Goal: Transaction & Acquisition: Purchase product/service

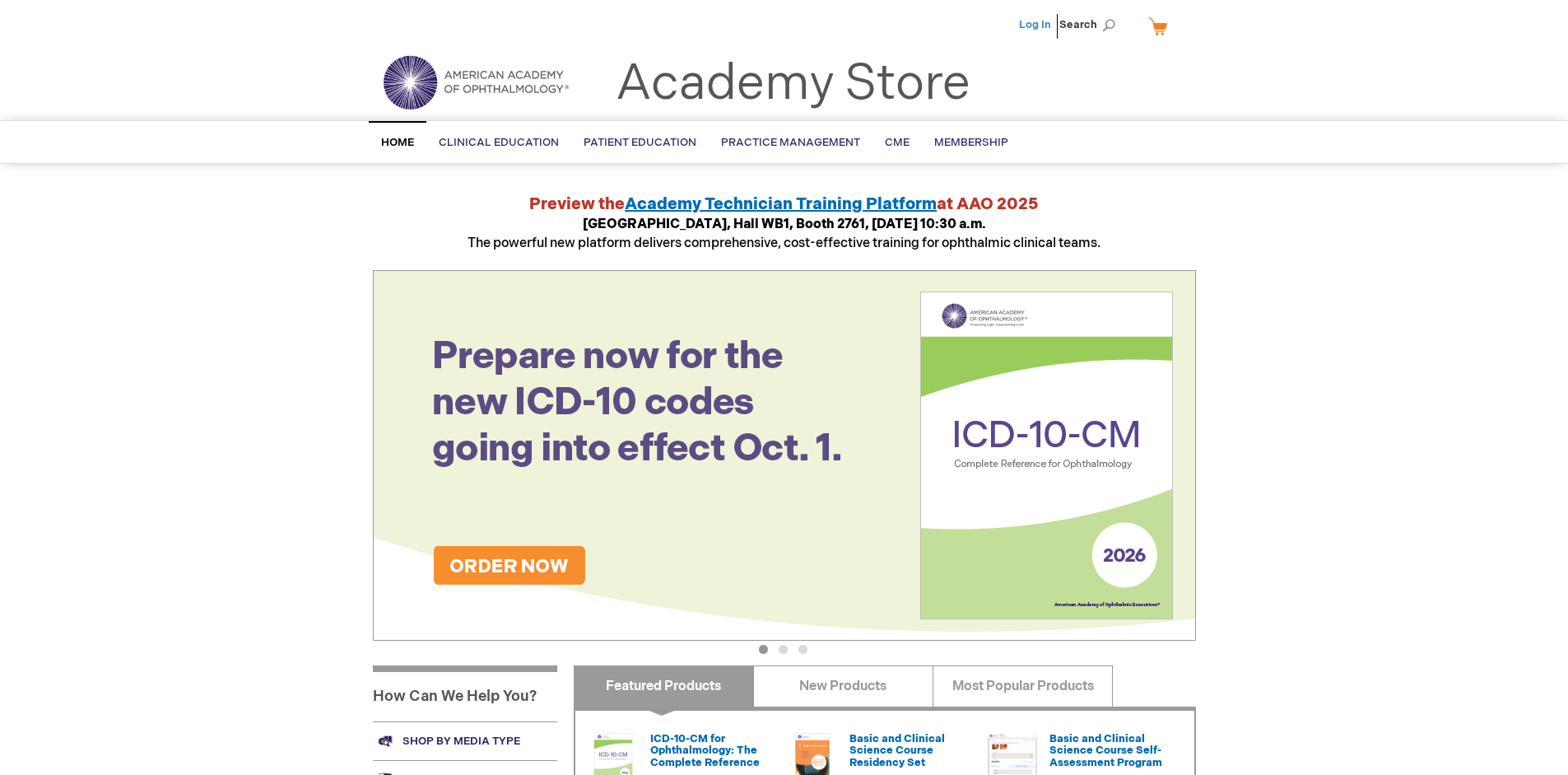
click at [1036, 25] on link "Log In" at bounding box center [1035, 24] width 32 height 13
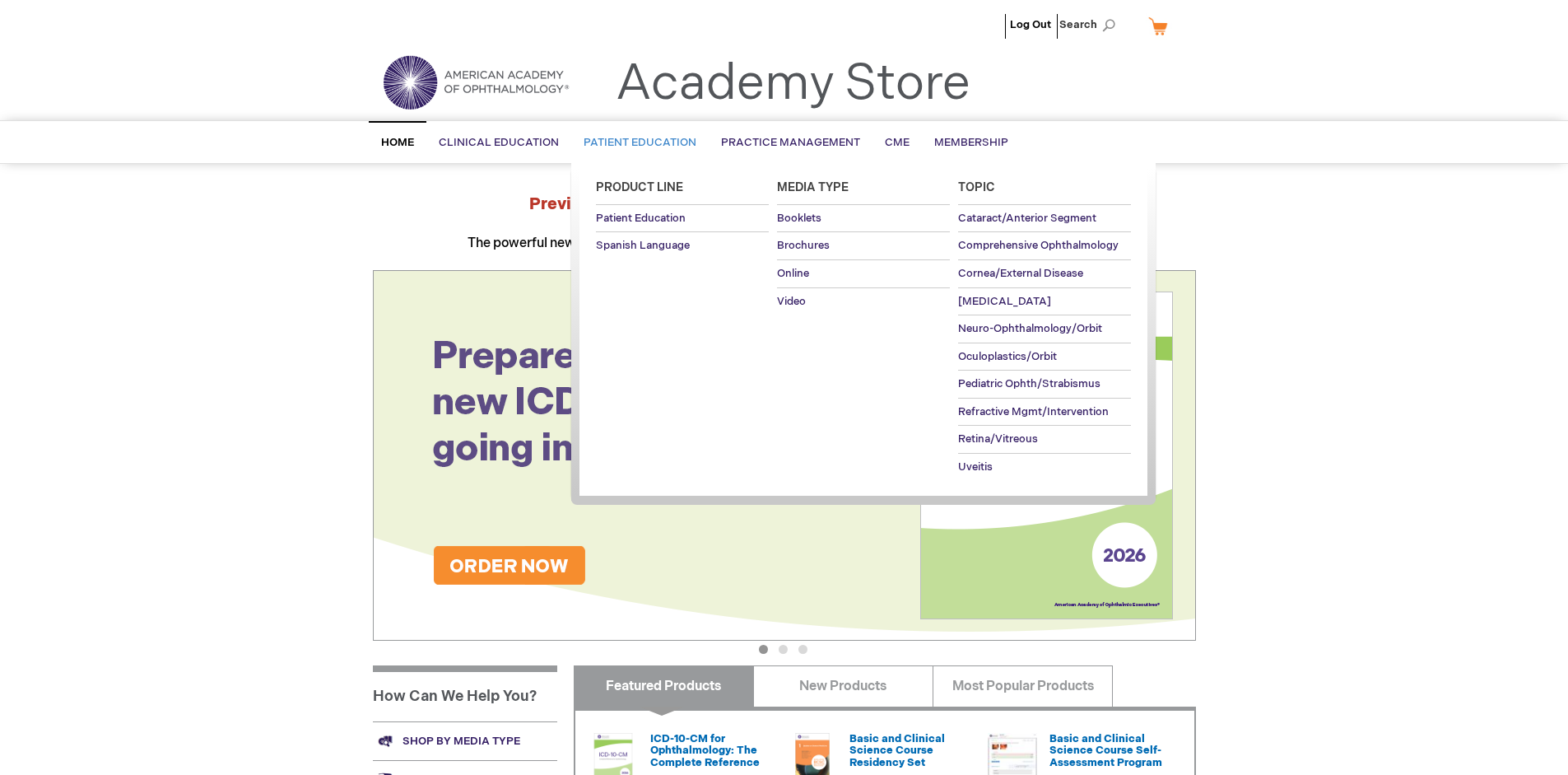
click at [635, 142] on span "Patient Education" at bounding box center [639, 142] width 113 height 13
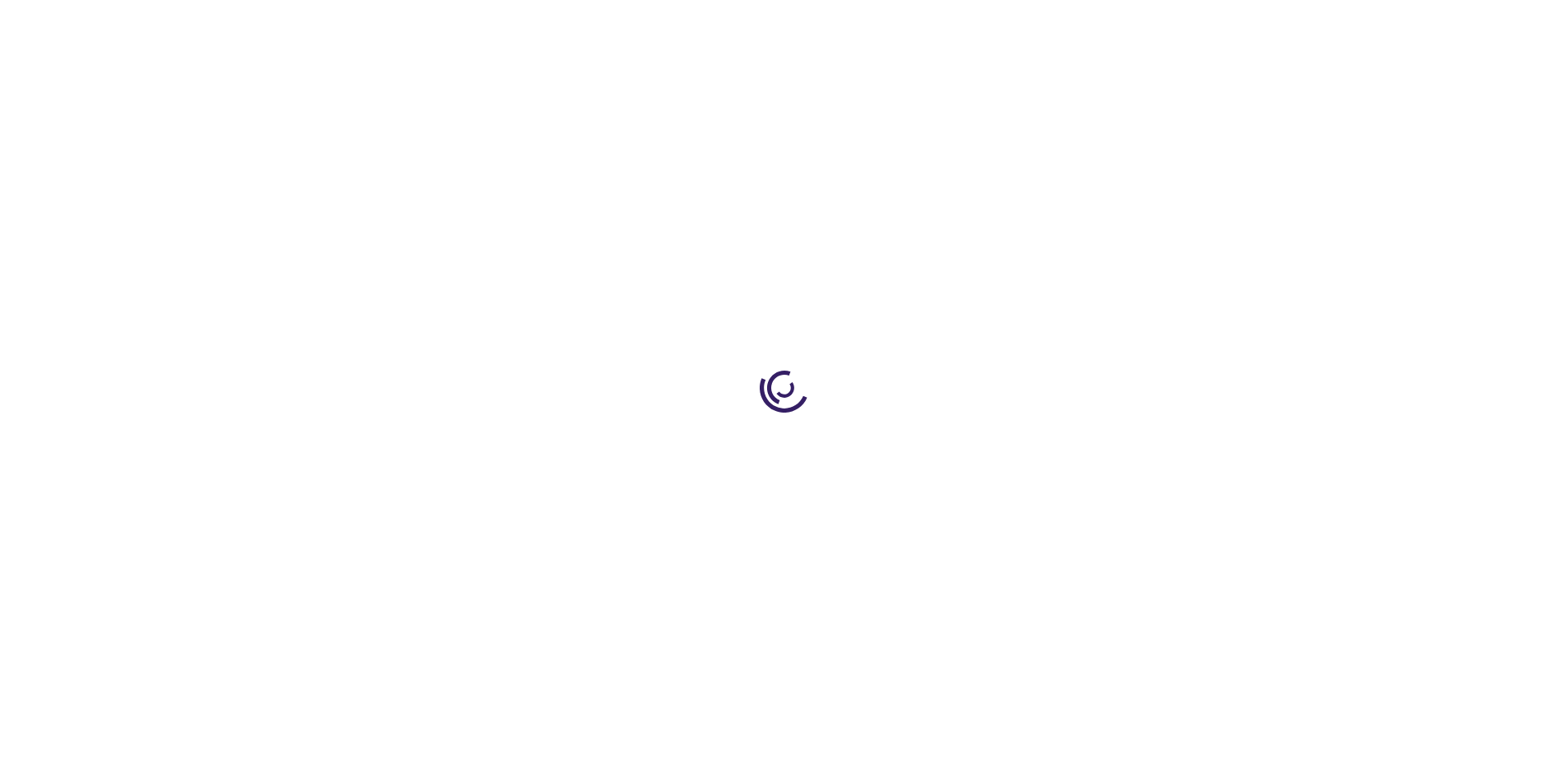
click at [1038, 445] on span "Add to Cart" at bounding box center [1030, 444] width 68 height 16
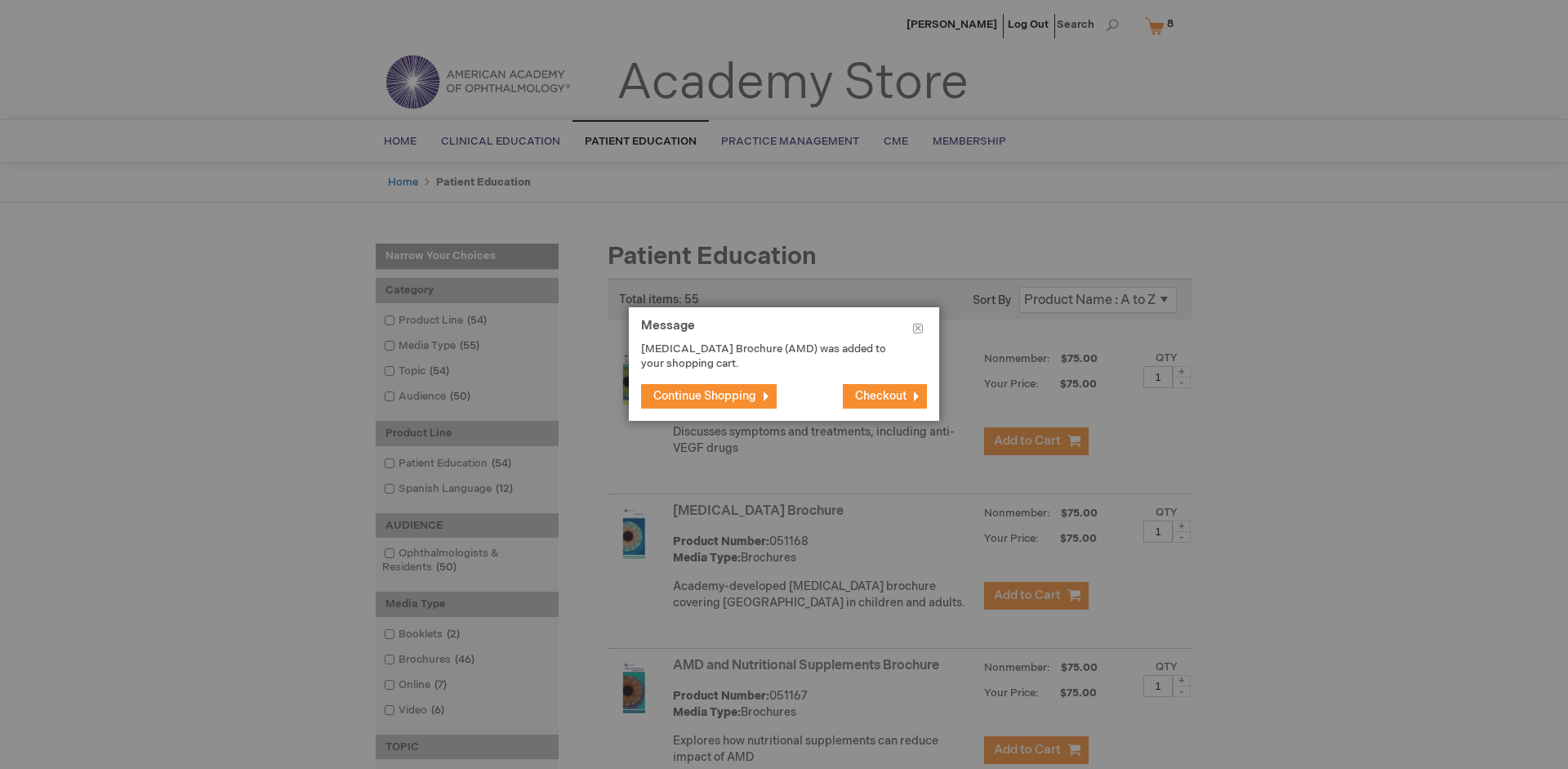
click at [705, 396] on span "Continue Shopping" at bounding box center [704, 396] width 103 height 14
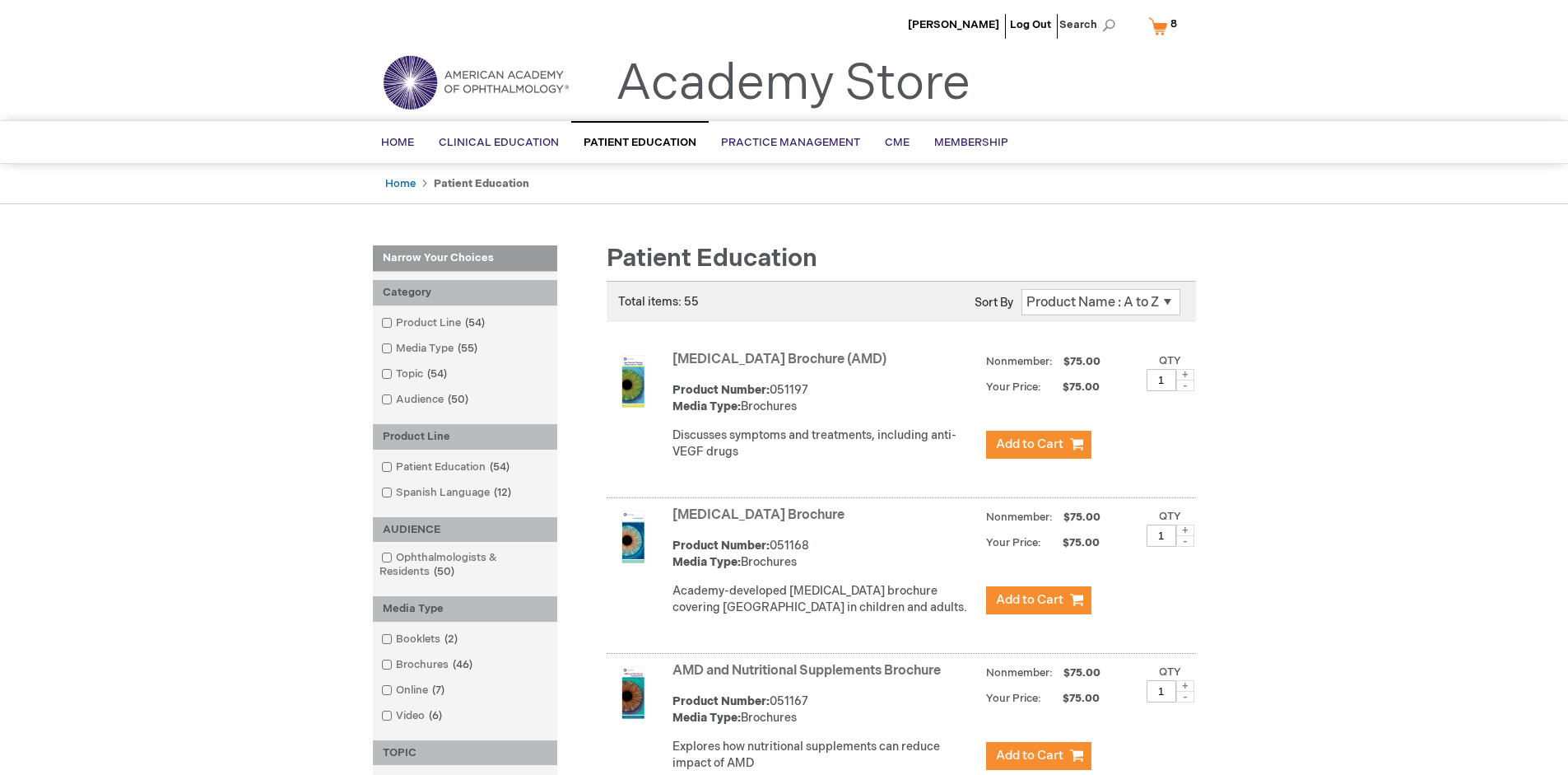
click at [810, 679] on link "AMD and Nutritional Supplements Brochure" at bounding box center [807, 671] width 269 height 16
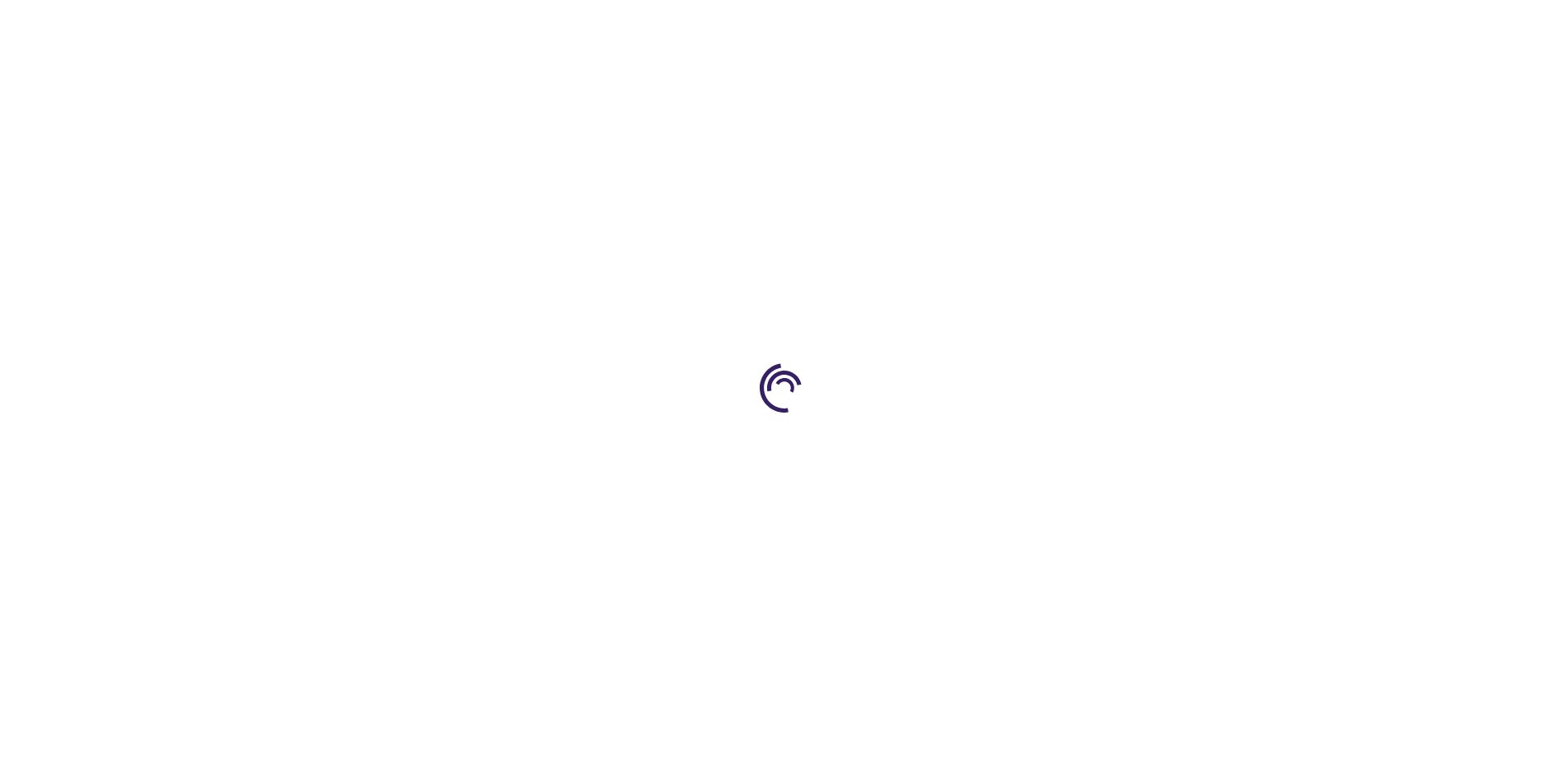
type input "1"
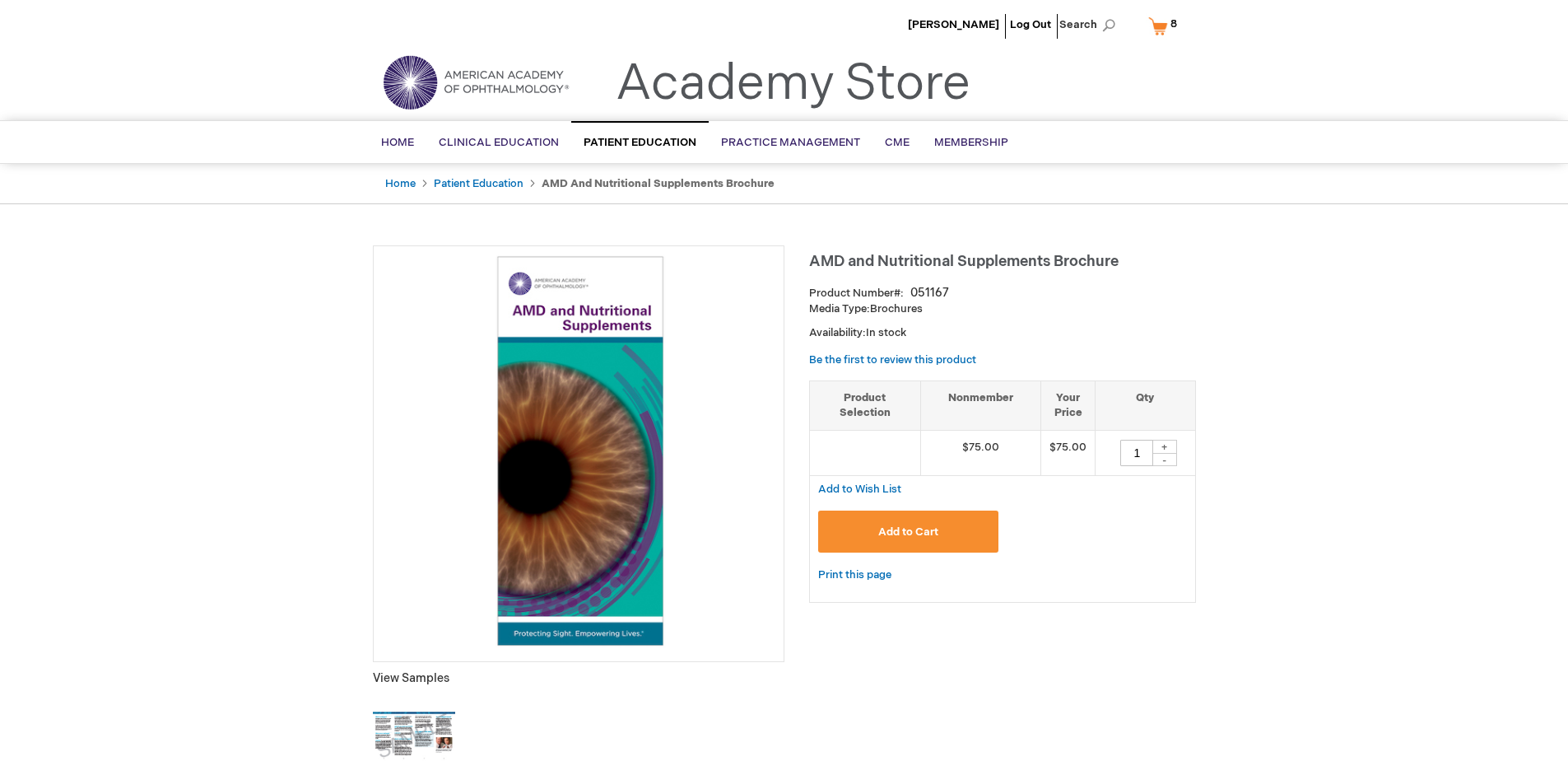
click at [908, 531] on span "Add to Cart" at bounding box center [908, 531] width 60 height 13
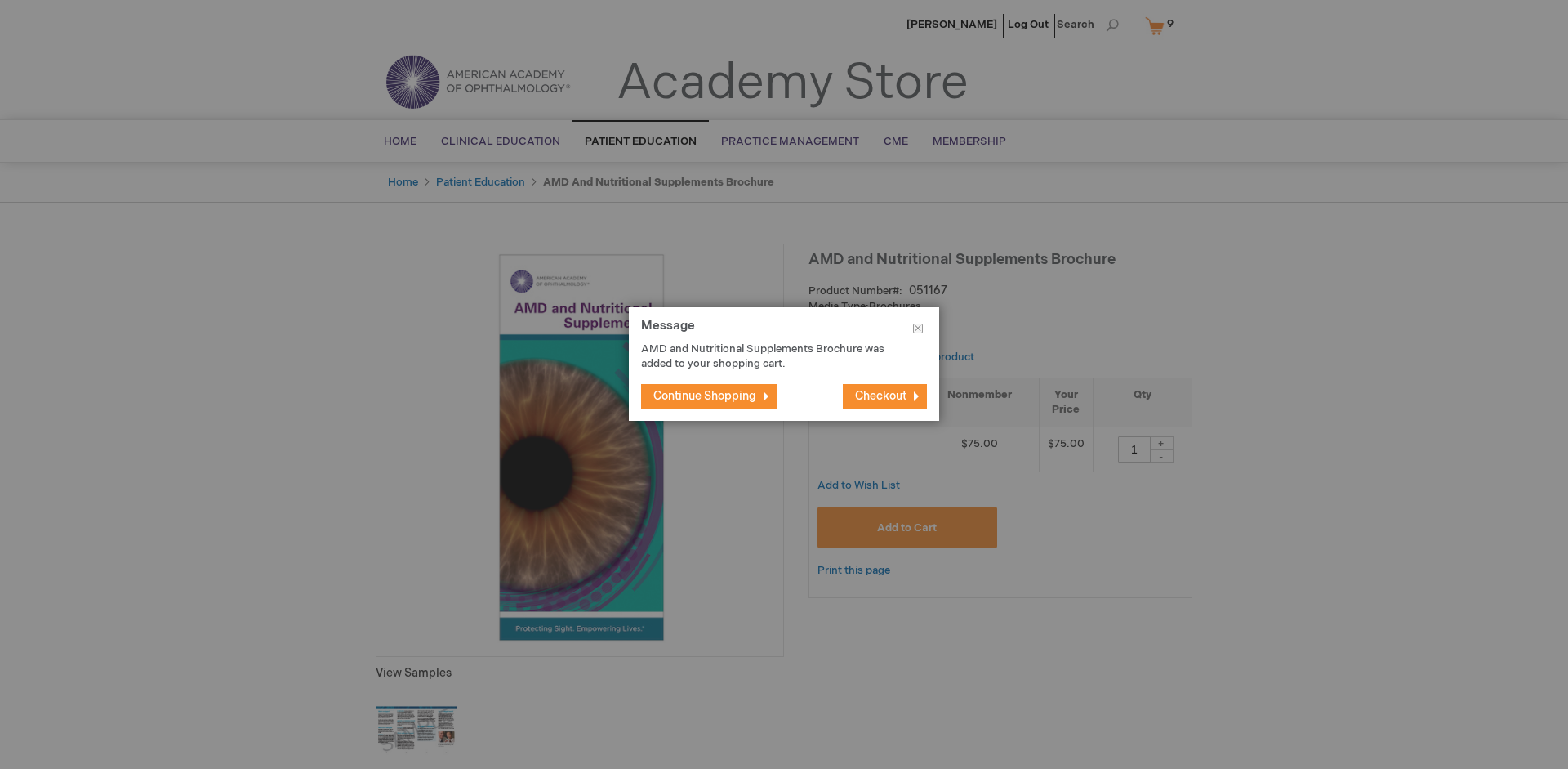
click at [705, 396] on span "Continue Shopping" at bounding box center [704, 396] width 103 height 14
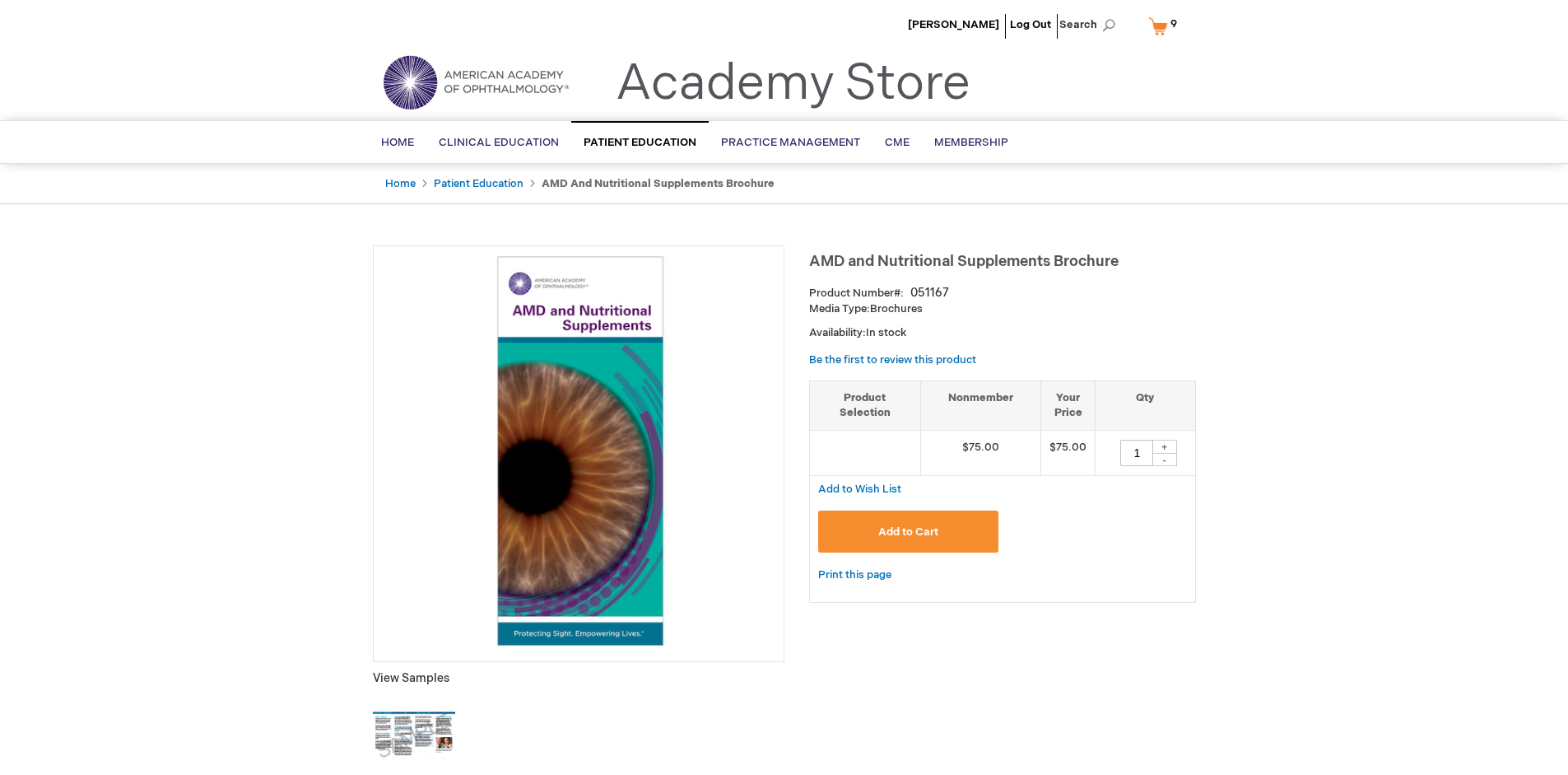
click at [1165, 26] on link "My Cart 9 9 items" at bounding box center [1166, 26] width 43 height 28
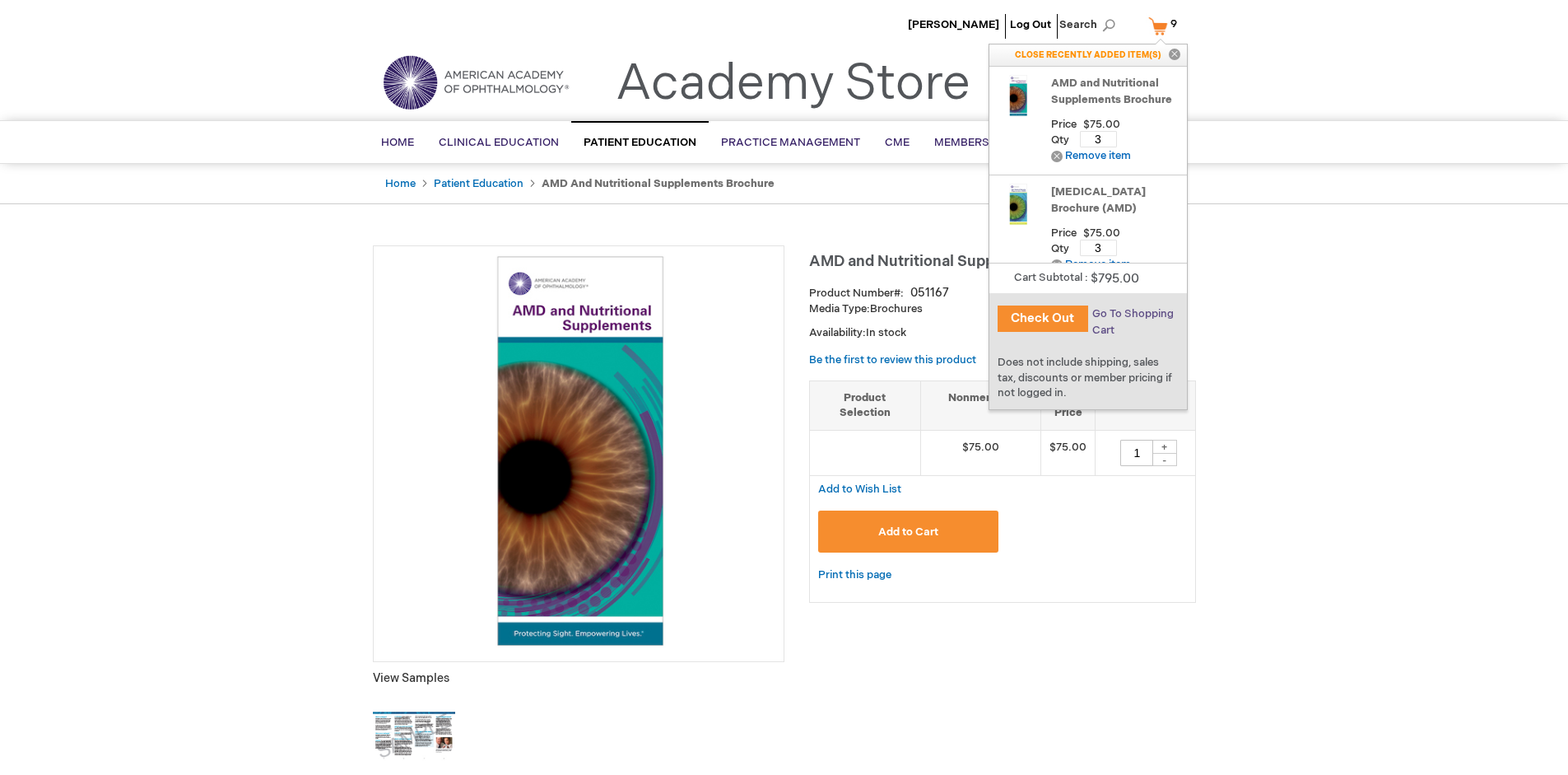
click at [1132, 314] on span "Go To Shopping Cart" at bounding box center [1133, 321] width 82 height 29
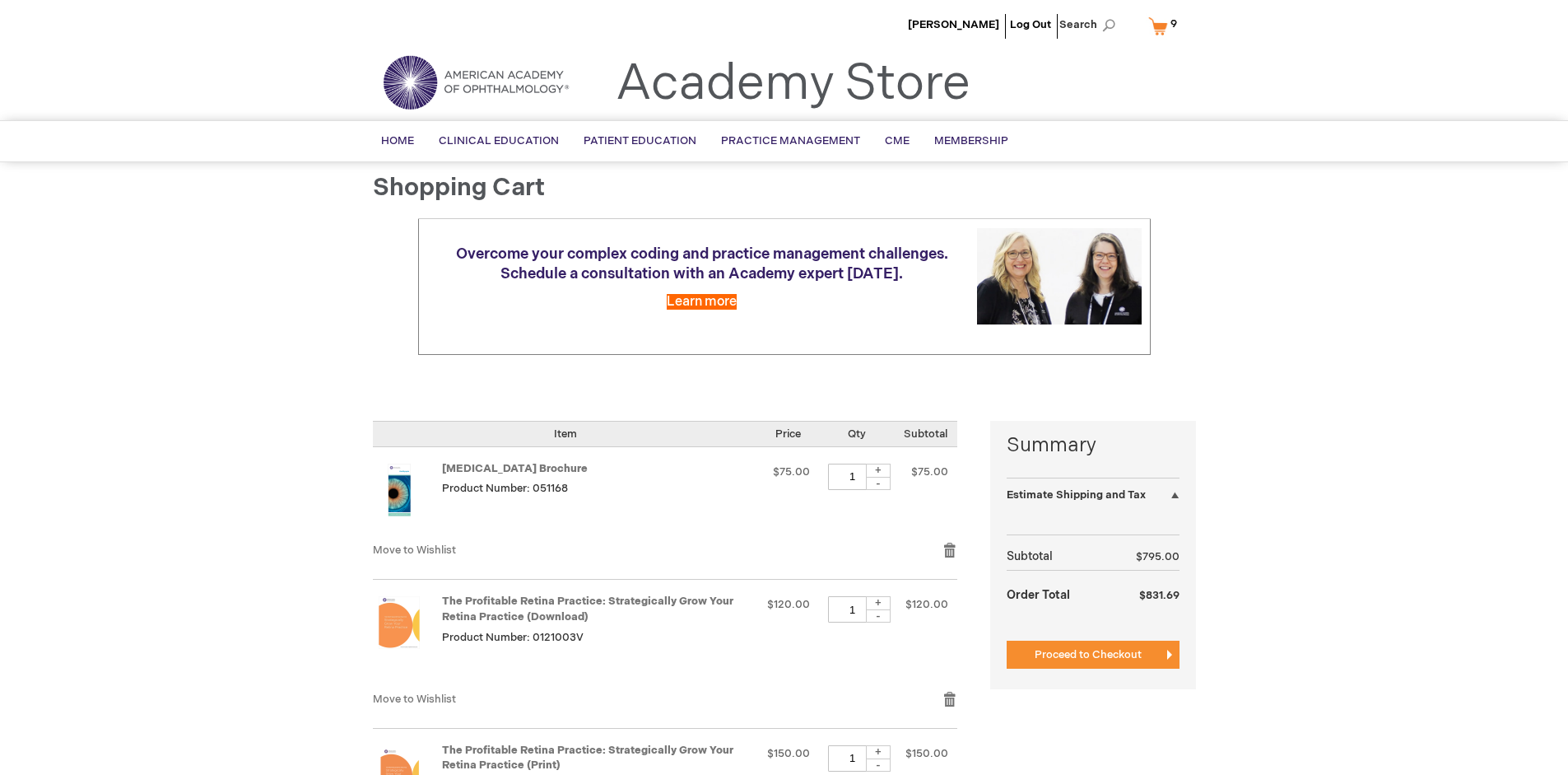
select select "US"
select select "41"
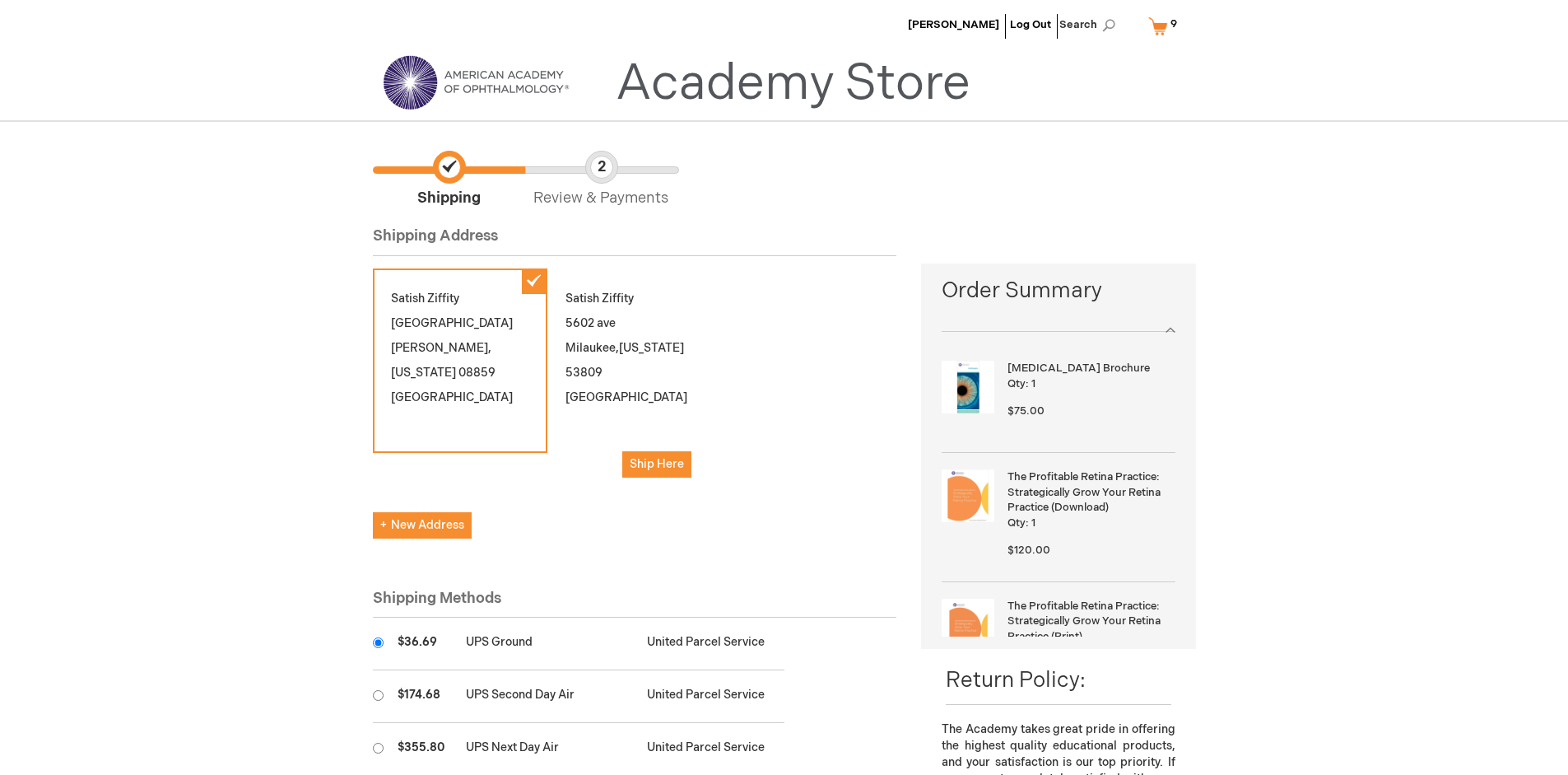
click at [378, 695] on input "radio" at bounding box center [378, 696] width 11 height 11
radio input "true"
radio input "false"
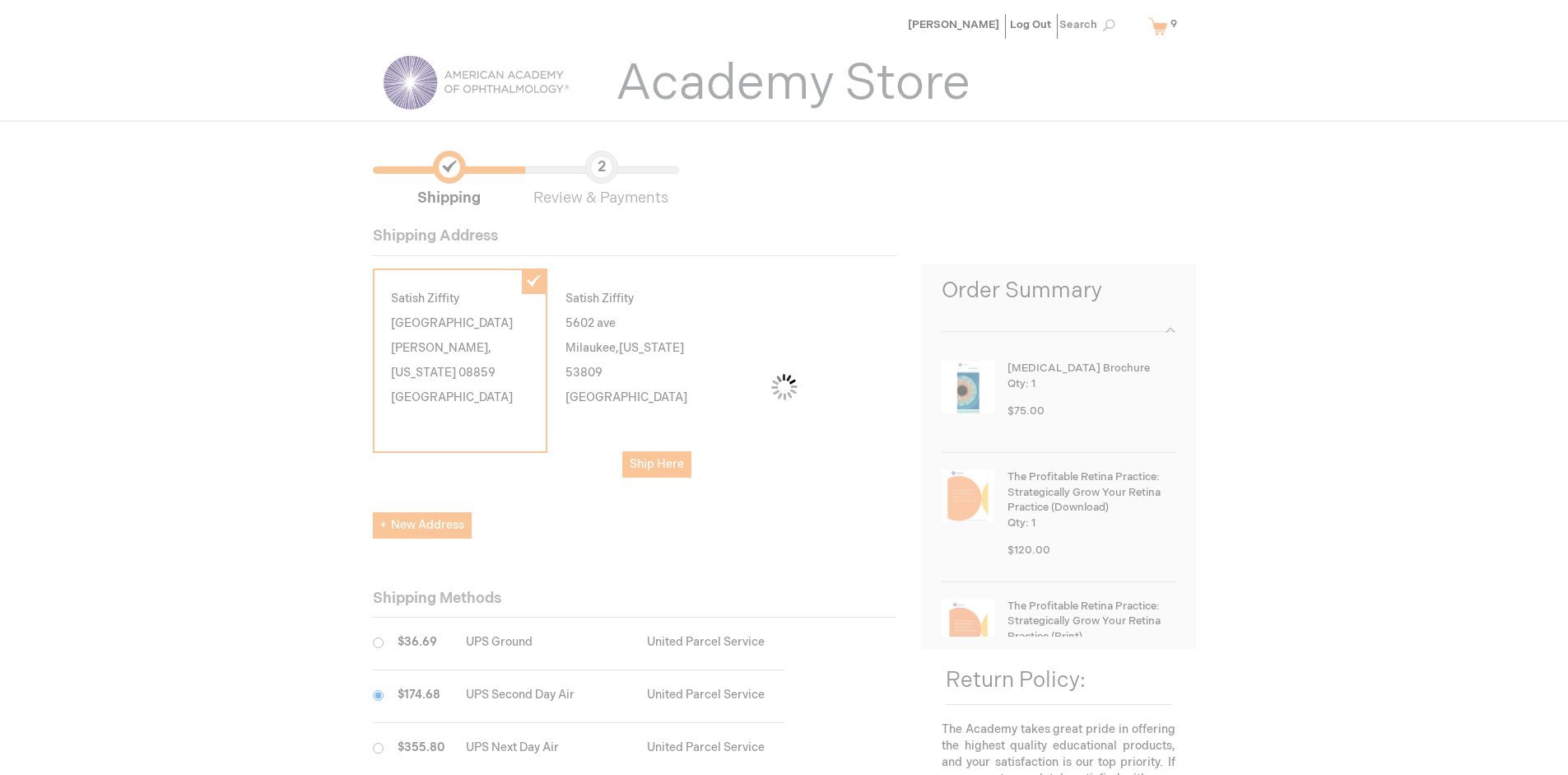
scroll to position [83, 0]
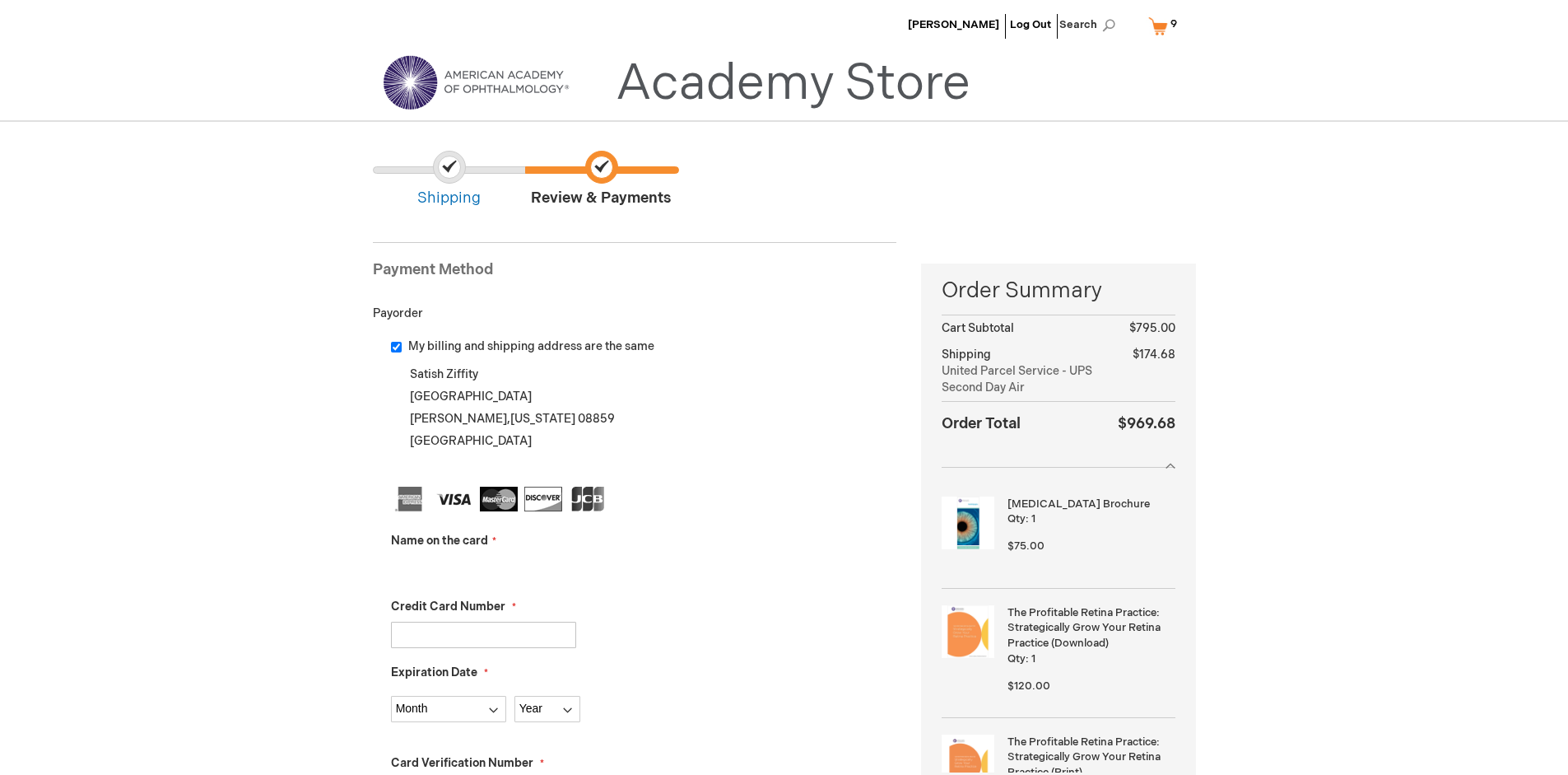
click at [483, 569] on input "Name on the card" at bounding box center [484, 569] width 185 height 27
